Goal: Check status

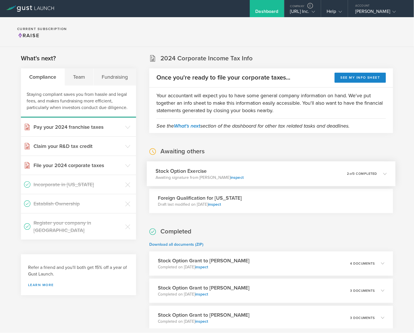
click at [266, 177] on div "Stock Option Exercise Awaiting signature from Elli Imel inspect 0 undeliverable…" at bounding box center [271, 174] width 249 height 25
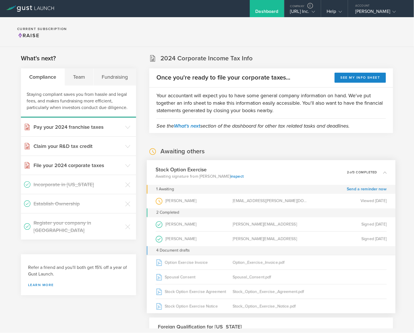
scroll to position [9, 0]
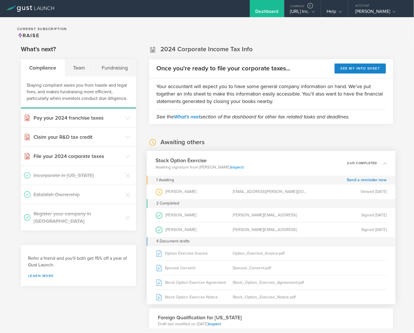
click at [231, 168] on link "inspect" at bounding box center [237, 167] width 13 height 5
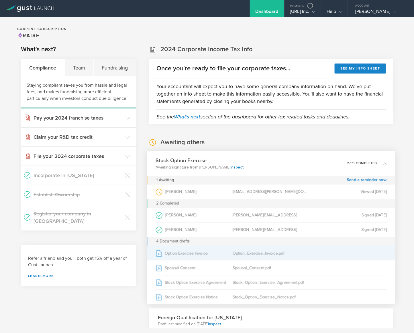
click at [185, 256] on div "Option Exercise Invoice" at bounding box center [194, 253] width 77 height 14
